Goal: Information Seeking & Learning: Compare options

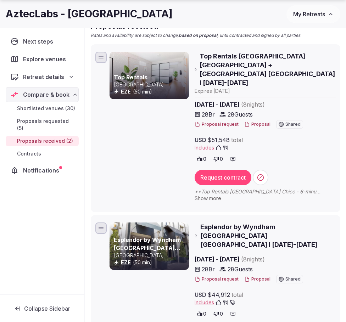
scroll to position [109, 0]
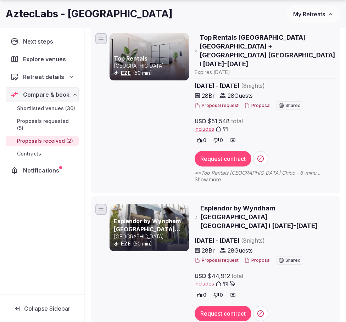
click at [239, 204] on span "Esplendor by Wyndham [GEOGRAPHIC_DATA] [GEOGRAPHIC_DATA] I [DATE]-[DATE]" at bounding box center [267, 217] width 135 height 27
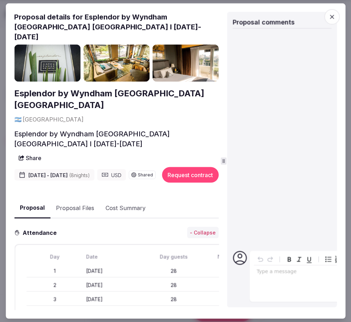
drag, startPoint x: 82, startPoint y: 16, endPoint x: 142, endPoint y: 17, distance: 60.3
click at [142, 17] on h2 "Proposal details for Esplendor by Wyndham [GEOGRAPHIC_DATA] [GEOGRAPHIC_DATA] I…" at bounding box center [116, 27] width 204 height 30
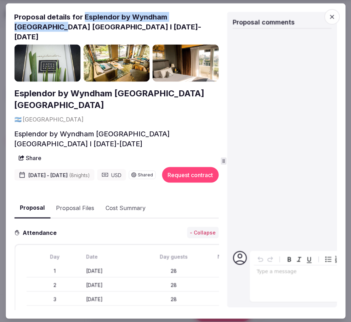
drag, startPoint x: 84, startPoint y: 17, endPoint x: 212, endPoint y: 15, distance: 128.3
click at [212, 15] on h2 "Proposal details for Esplendor by Wyndham [GEOGRAPHIC_DATA] [GEOGRAPHIC_DATA] I…" at bounding box center [116, 27] width 204 height 30
copy h2 "Esplendor by Wyndham [GEOGRAPHIC_DATA]"
click at [325, 16] on span "button" at bounding box center [332, 17] width 16 height 16
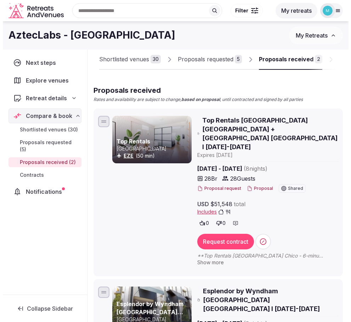
scroll to position [18, 0]
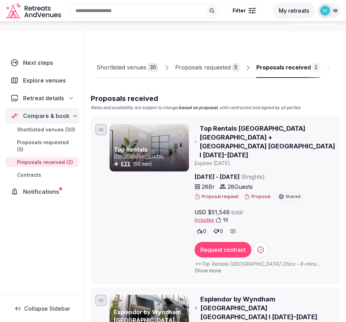
drag, startPoint x: 297, startPoint y: 137, endPoint x: 200, endPoint y: 129, distance: 97.4
click at [200, 129] on h2 "Top Rentals [GEOGRAPHIC_DATA] [GEOGRAPHIC_DATA] + [GEOGRAPHIC_DATA] [GEOGRAPHIC…" at bounding box center [265, 142] width 141 height 36
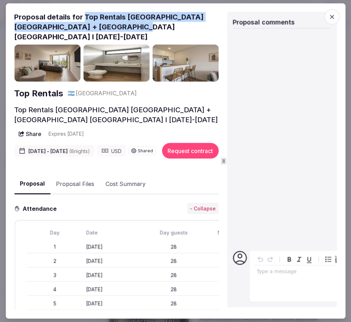
drag, startPoint x: 84, startPoint y: 14, endPoint x: 121, endPoint y: 27, distance: 39.6
click at [121, 27] on h2 "Proposal details for Top Rentals [GEOGRAPHIC_DATA] [GEOGRAPHIC_DATA] + [GEOGRAP…" at bounding box center [116, 27] width 204 height 30
click at [65, 62] on img at bounding box center [47, 62] width 66 height 37
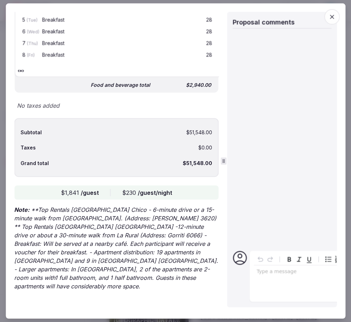
scroll to position [889, 0]
drag, startPoint x: 39, startPoint y: 218, endPoint x: 110, endPoint y: 222, distance: 70.6
click at [110, 222] on p "Note: **Top Rentals [GEOGRAPHIC_DATA] Chico - 6-minute drive or a 15-minute wal…" at bounding box center [116, 248] width 204 height 85
copy p "Top Rentals [GEOGRAPHIC_DATA] [GEOGRAPHIC_DATA]"
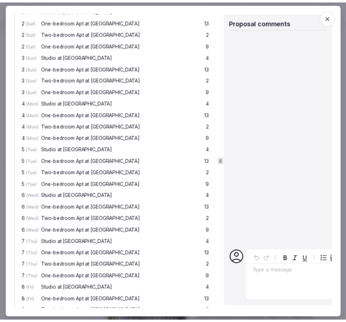
scroll to position [0, 0]
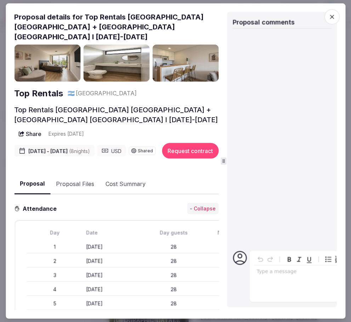
click at [329, 18] on icon "button" at bounding box center [331, 16] width 7 height 7
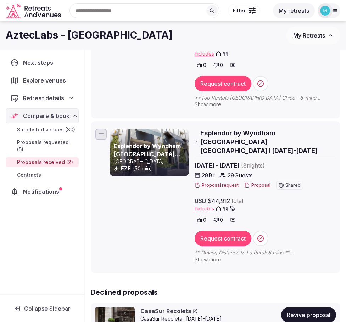
scroll to position [184, 0]
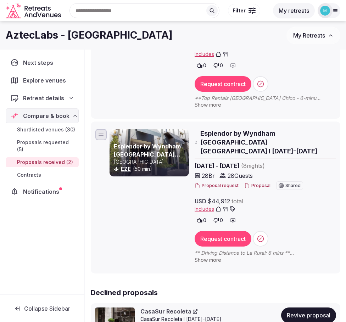
click at [50, 129] on span "Shortlisted venues (30)" at bounding box center [46, 129] width 58 height 7
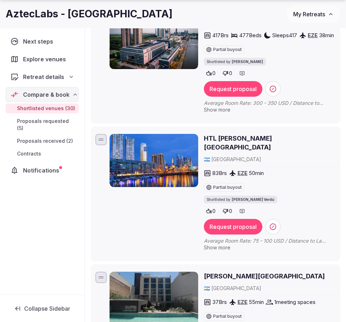
scroll to position [1790, 0]
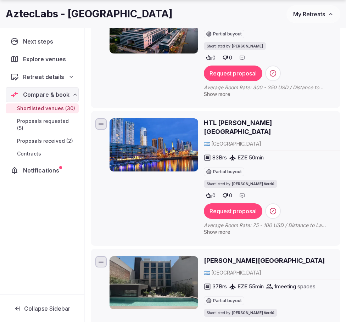
click at [214, 256] on h2 "[PERSON_NAME][GEOGRAPHIC_DATA]" at bounding box center [264, 260] width 121 height 9
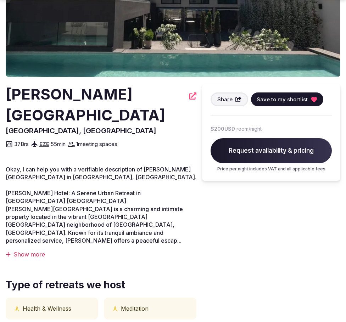
scroll to position [141, 0]
